Goal: Transaction & Acquisition: Purchase product/service

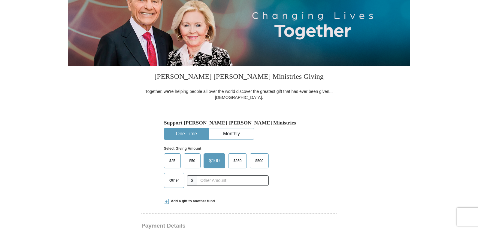
scroll to position [90, 0]
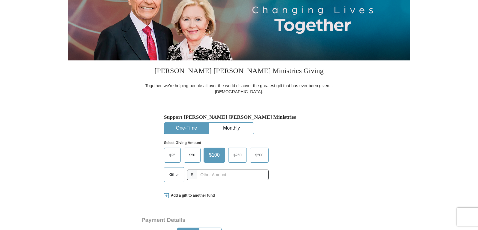
click at [175, 173] on span "Other" at bounding box center [174, 174] width 16 height 9
click at [0, 0] on input "Other" at bounding box center [0, 0] width 0 height 0
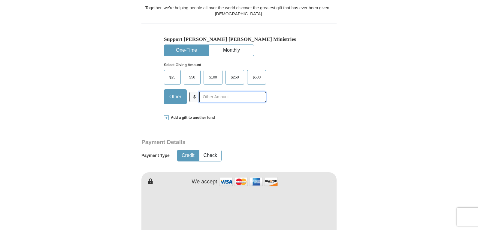
scroll to position [180, 0]
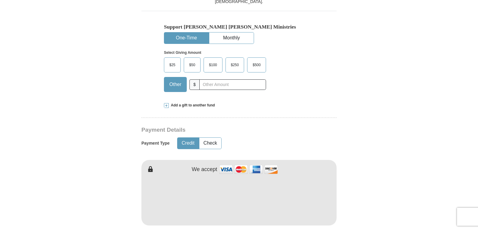
click at [190, 103] on span "Add a gift to another fund" at bounding box center [192, 105] width 46 height 5
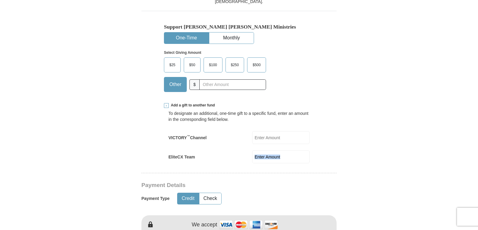
drag, startPoint x: 269, startPoint y: 164, endPoint x: 269, endPoint y: 160, distance: 3.9
click at [261, 153] on input "EliteCX Team" at bounding box center [280, 156] width 57 height 13
type input "25.00"
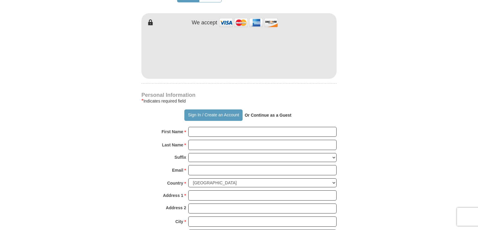
scroll to position [390, 0]
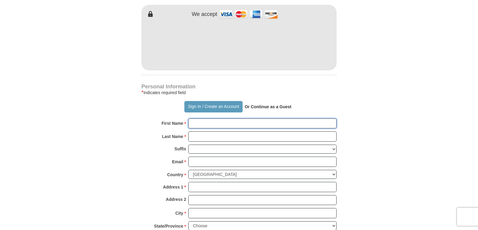
click at [211, 120] on input "First Name *" at bounding box center [262, 123] width 148 height 10
type input "[PERSON_NAME]"
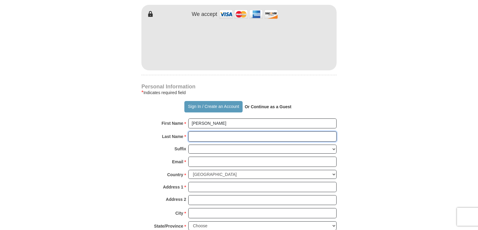
click at [222, 139] on input "Last Name *" at bounding box center [262, 136] width 148 height 10
type input "[PERSON_NAME]"
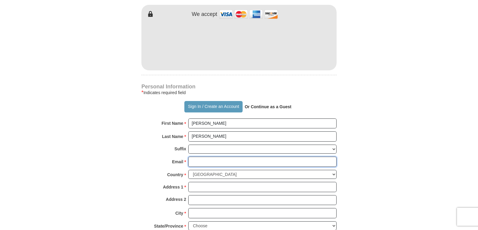
click at [224, 161] on input "Email *" at bounding box center [262, 161] width 148 height 10
type input "[EMAIL_ADDRESS][DOMAIN_NAME]"
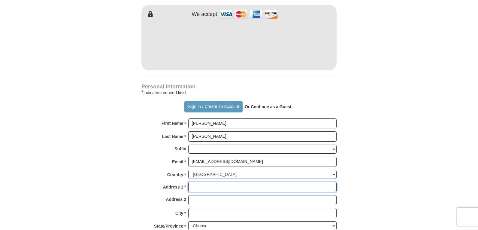
type input "[STREET_ADDRESS][PERSON_NAME]"
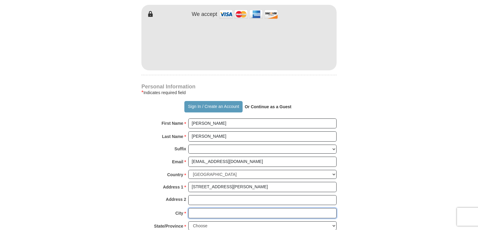
type input "Lehigh Acres"
select select "FL"
type input "33971"
type input "2395959734"
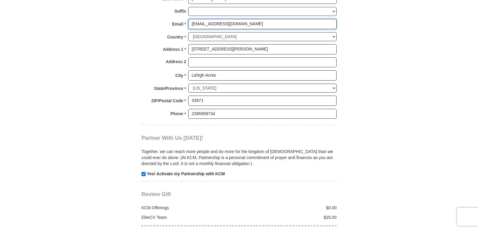
scroll to position [601, 0]
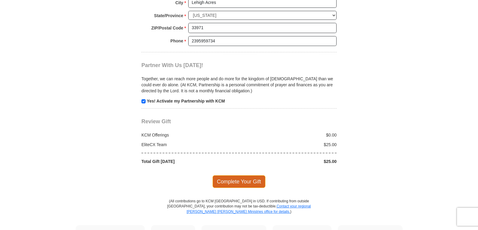
click at [242, 181] on span "Complete Your Gift" at bounding box center [239, 181] width 53 height 13
